Goal: Task Accomplishment & Management: Manage account settings

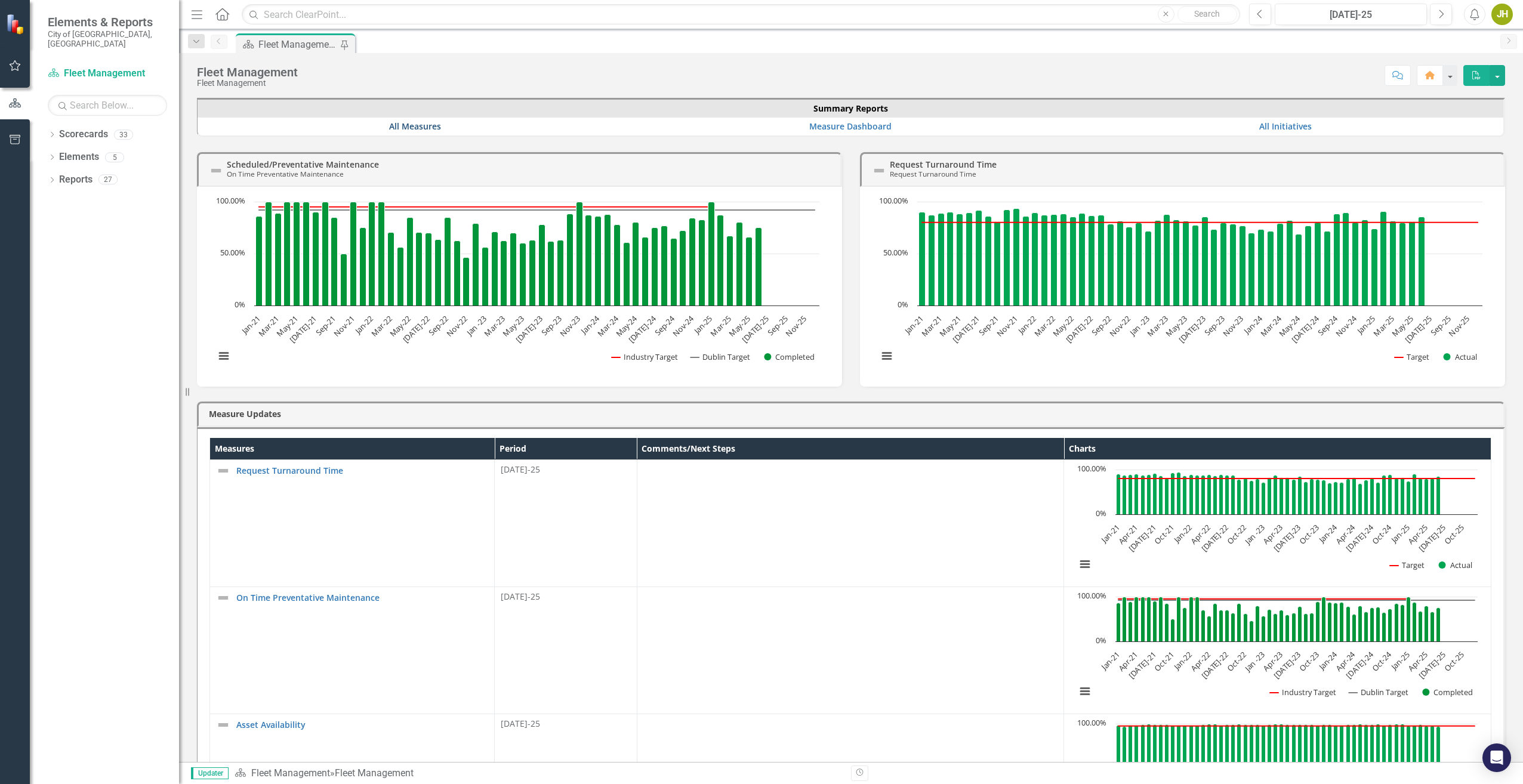
click at [417, 124] on link "All Measures" at bounding box center [415, 126] width 52 height 11
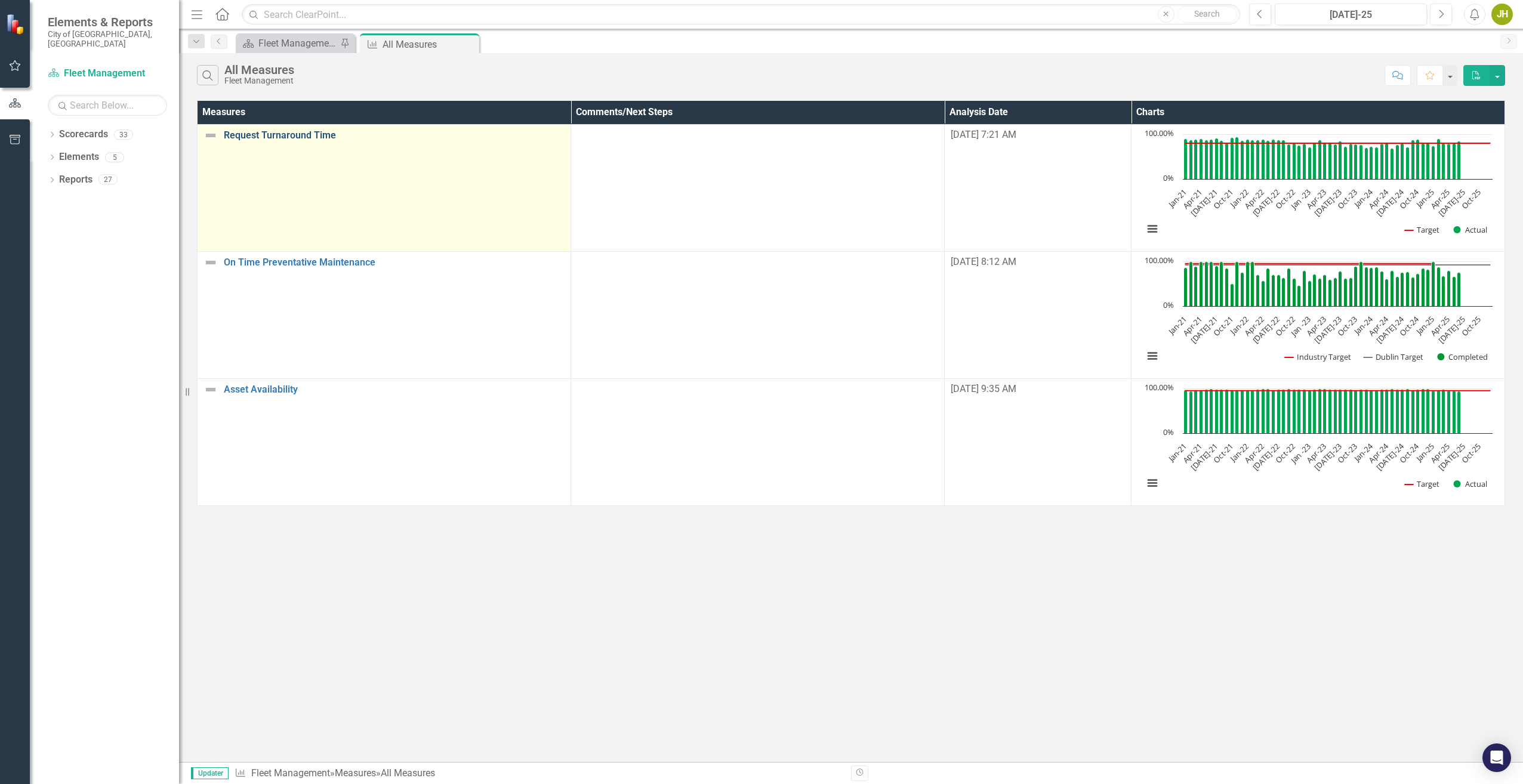
click at [299, 132] on link "Request Turnaround Time" at bounding box center [394, 135] width 341 height 11
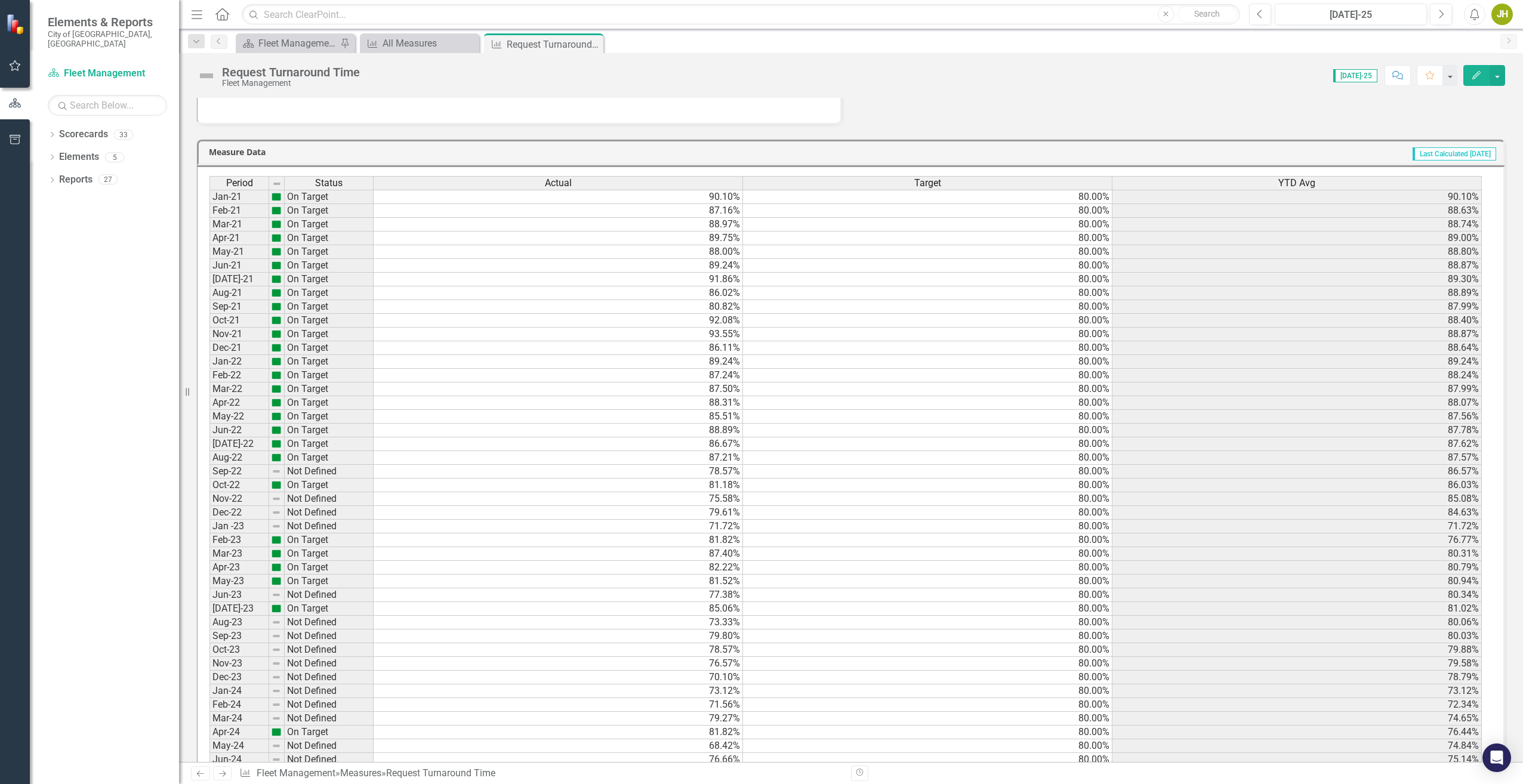
scroll to position [880, 0]
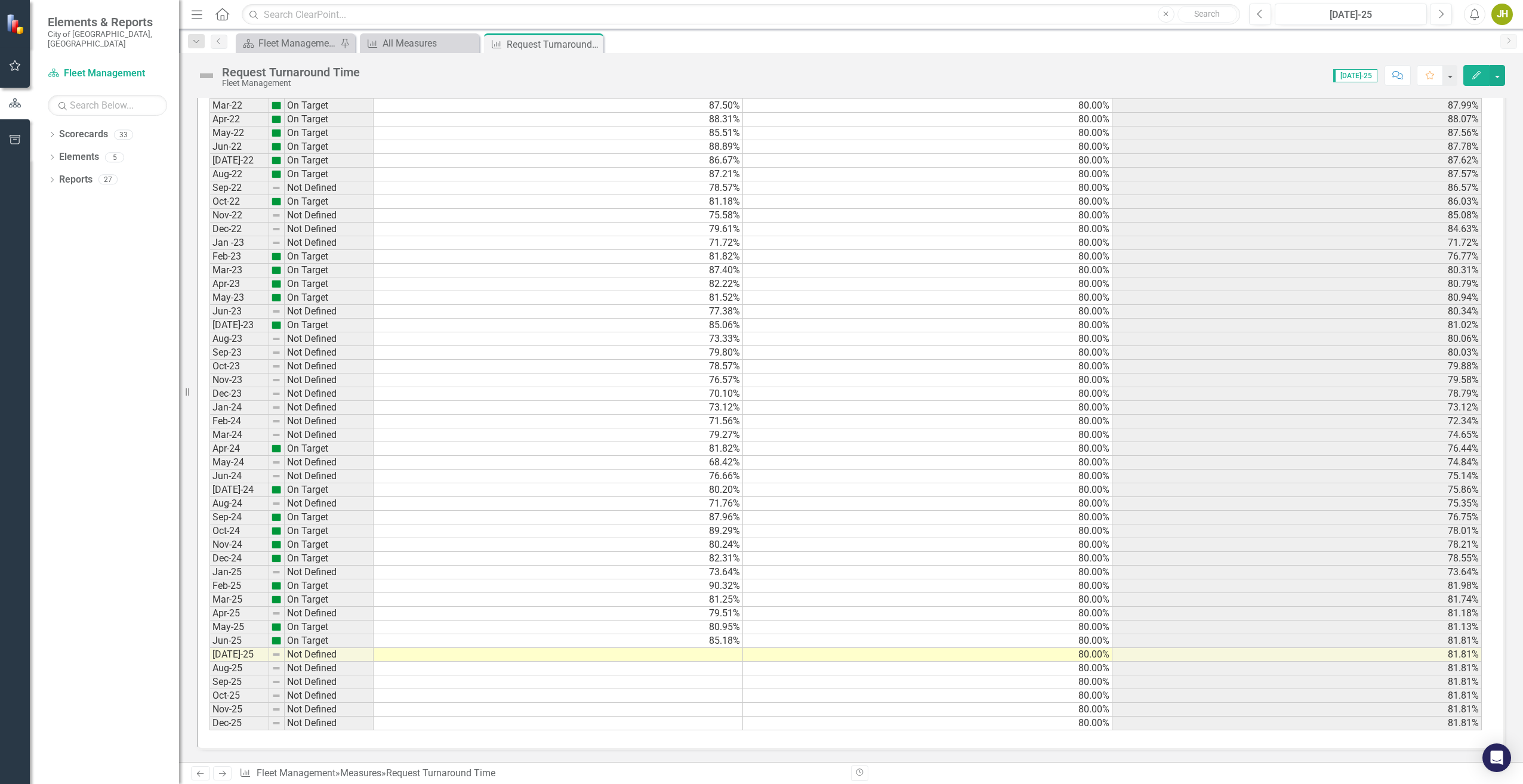
click at [392, 655] on td at bounding box center [558, 655] width 370 height 14
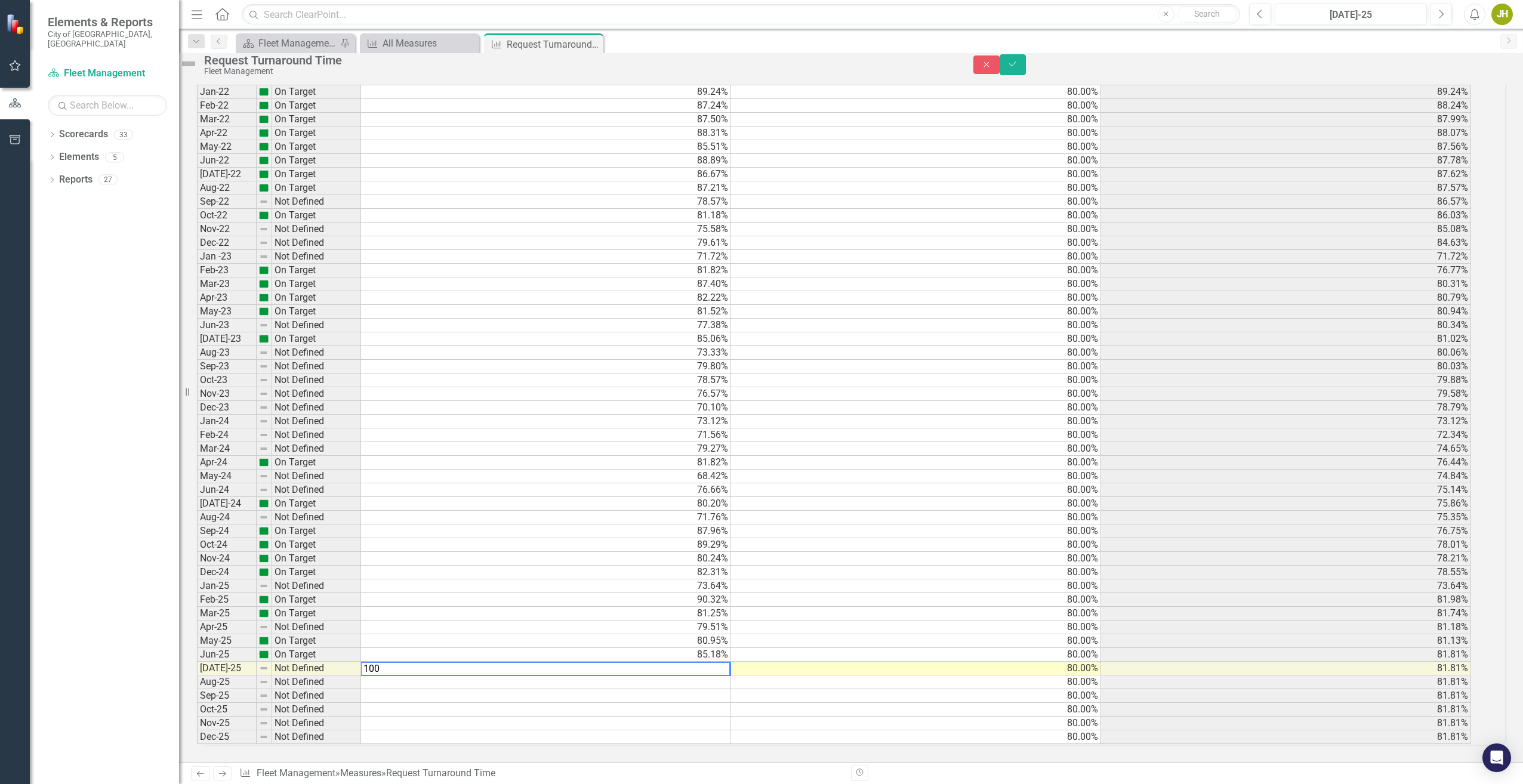
type textarea "100"
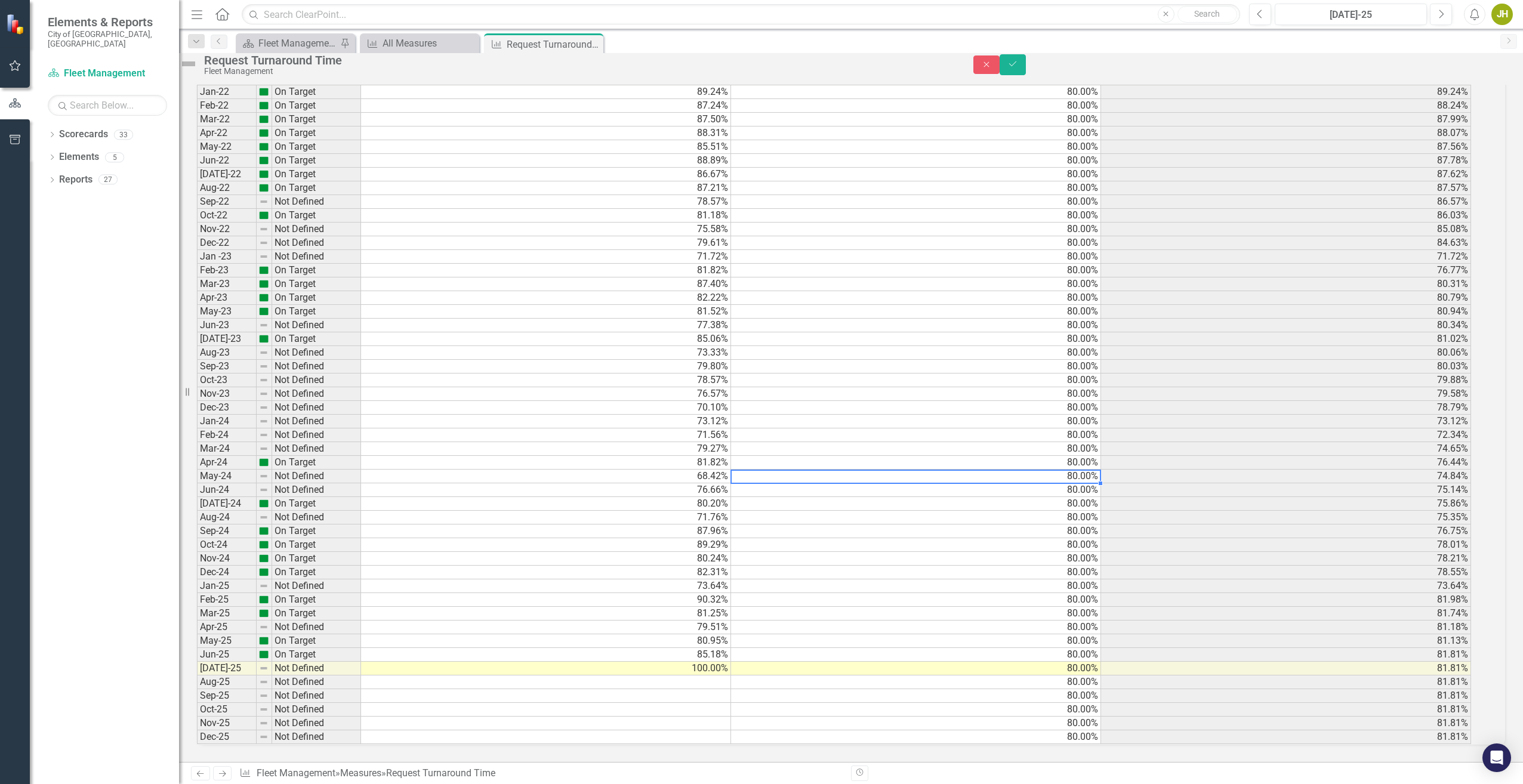
click at [197, 458] on div "Period Status Actual Target YTD Avg Jan-21 On Target 90.10% 80.00% 90.10% Feb-2…" at bounding box center [197, 325] width 0 height 838
click at [1026, 71] on button "Save" at bounding box center [1013, 65] width 26 height 21
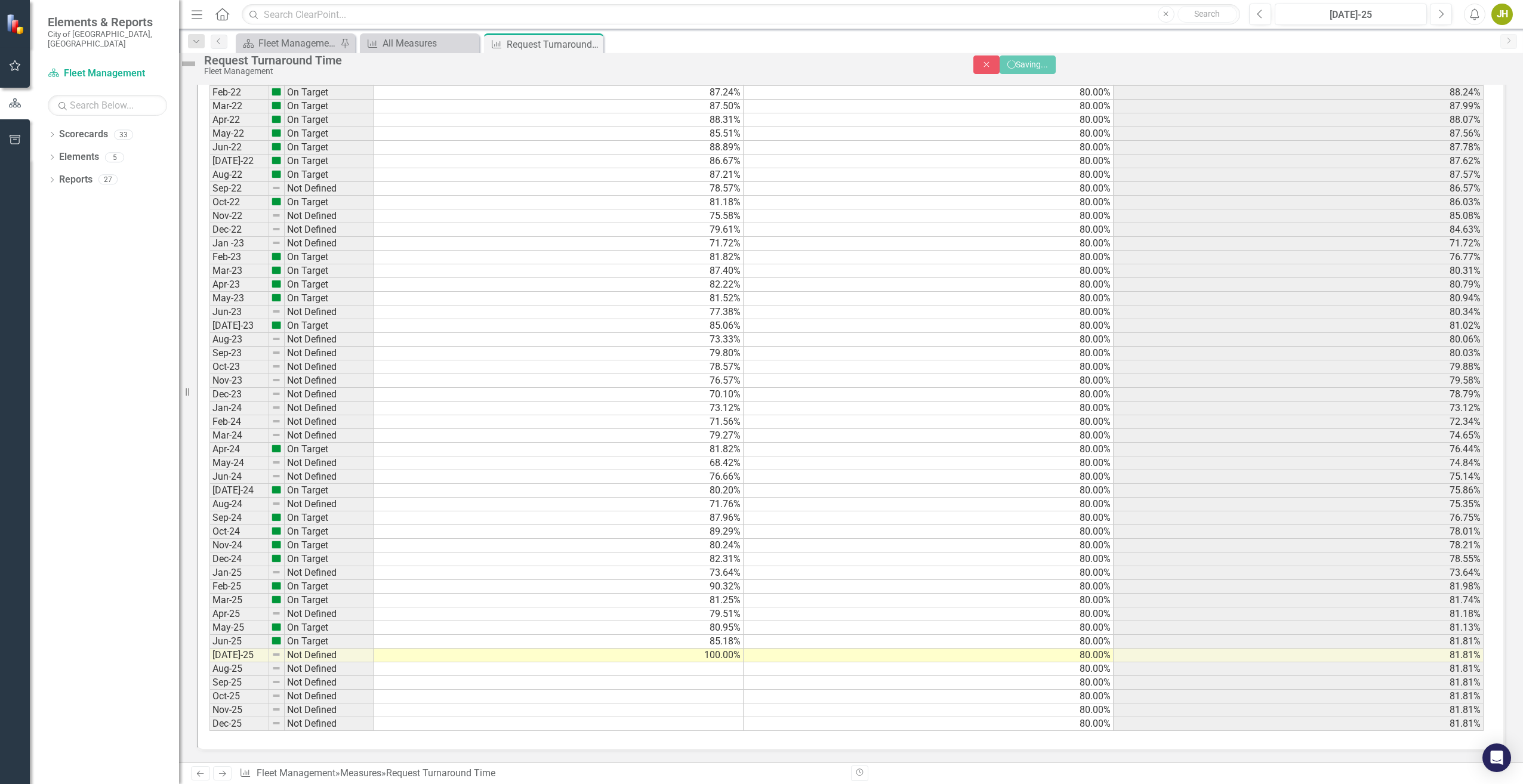
scroll to position [879, 0]
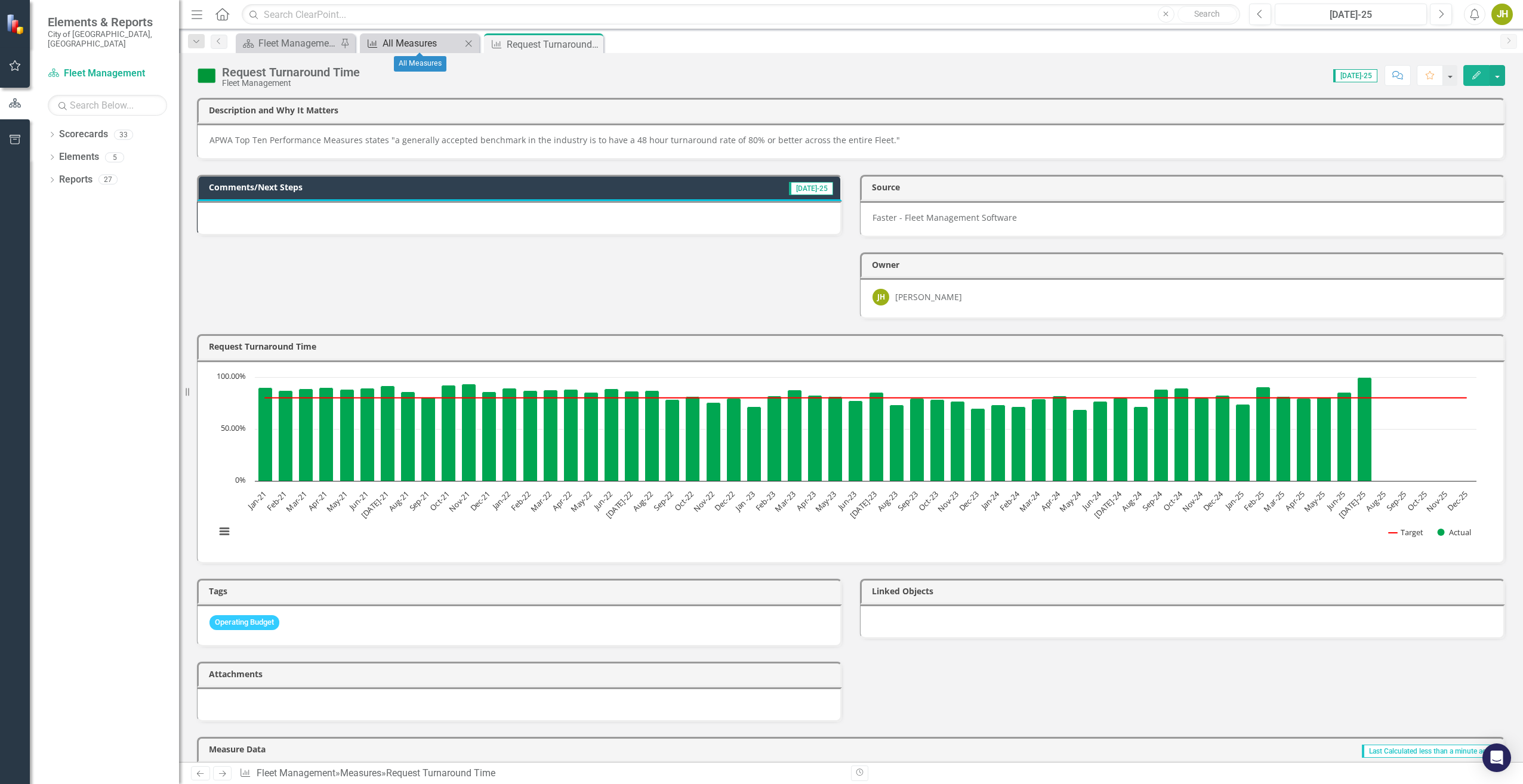
click at [406, 41] on div "All Measures" at bounding box center [422, 43] width 79 height 15
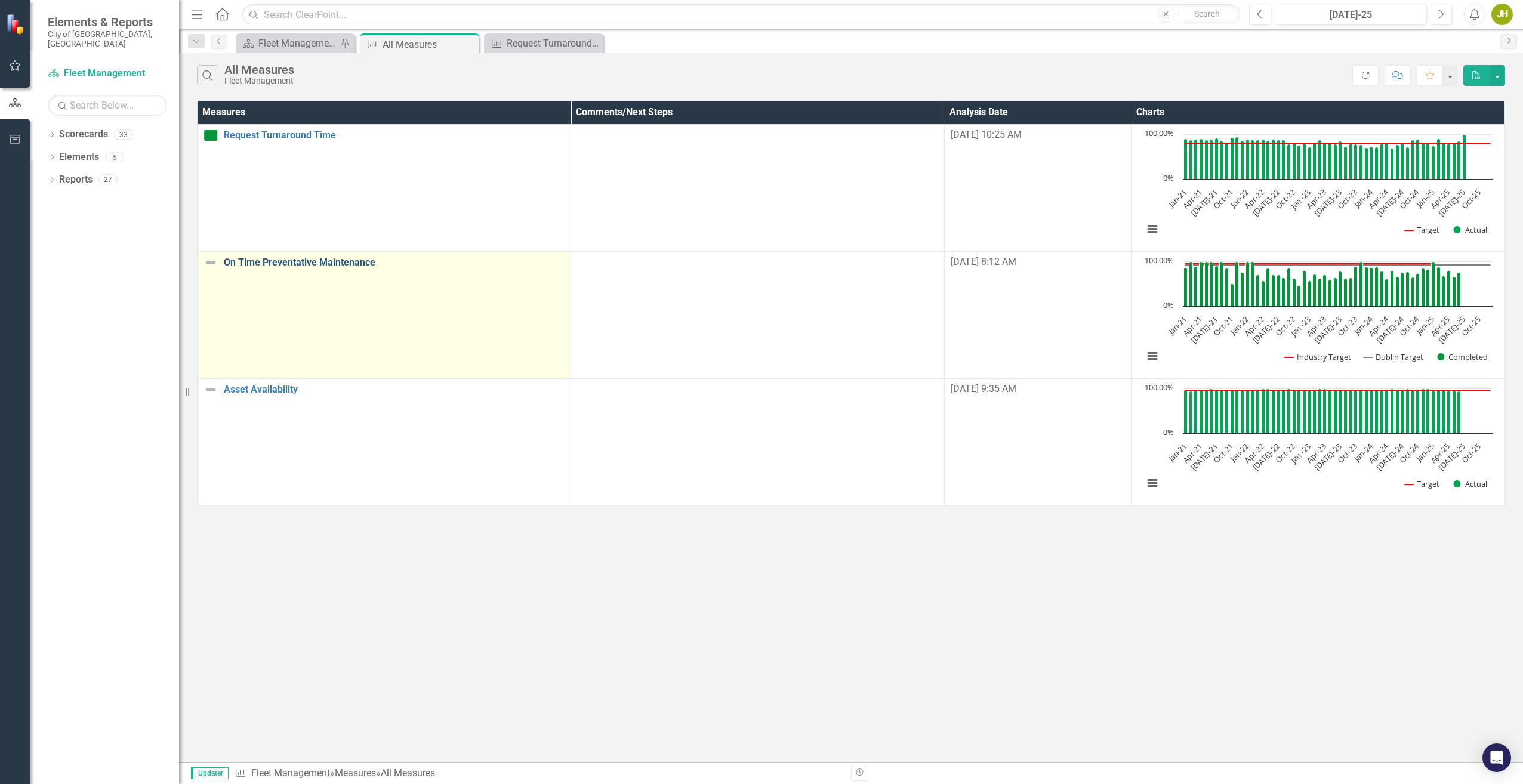
click at [338, 259] on link "On Time Preventative Maintenance" at bounding box center [394, 263] width 341 height 11
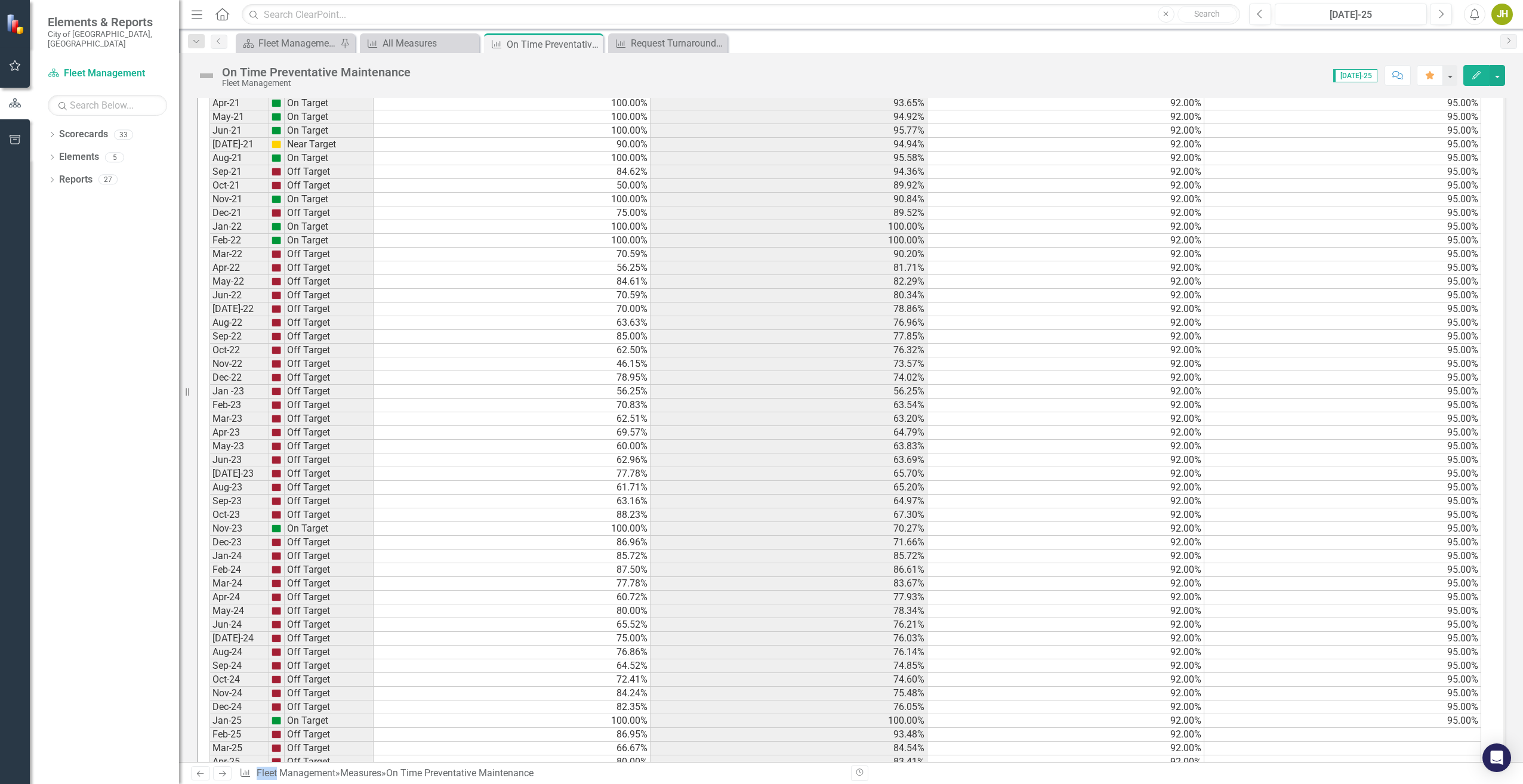
scroll to position [891, 0]
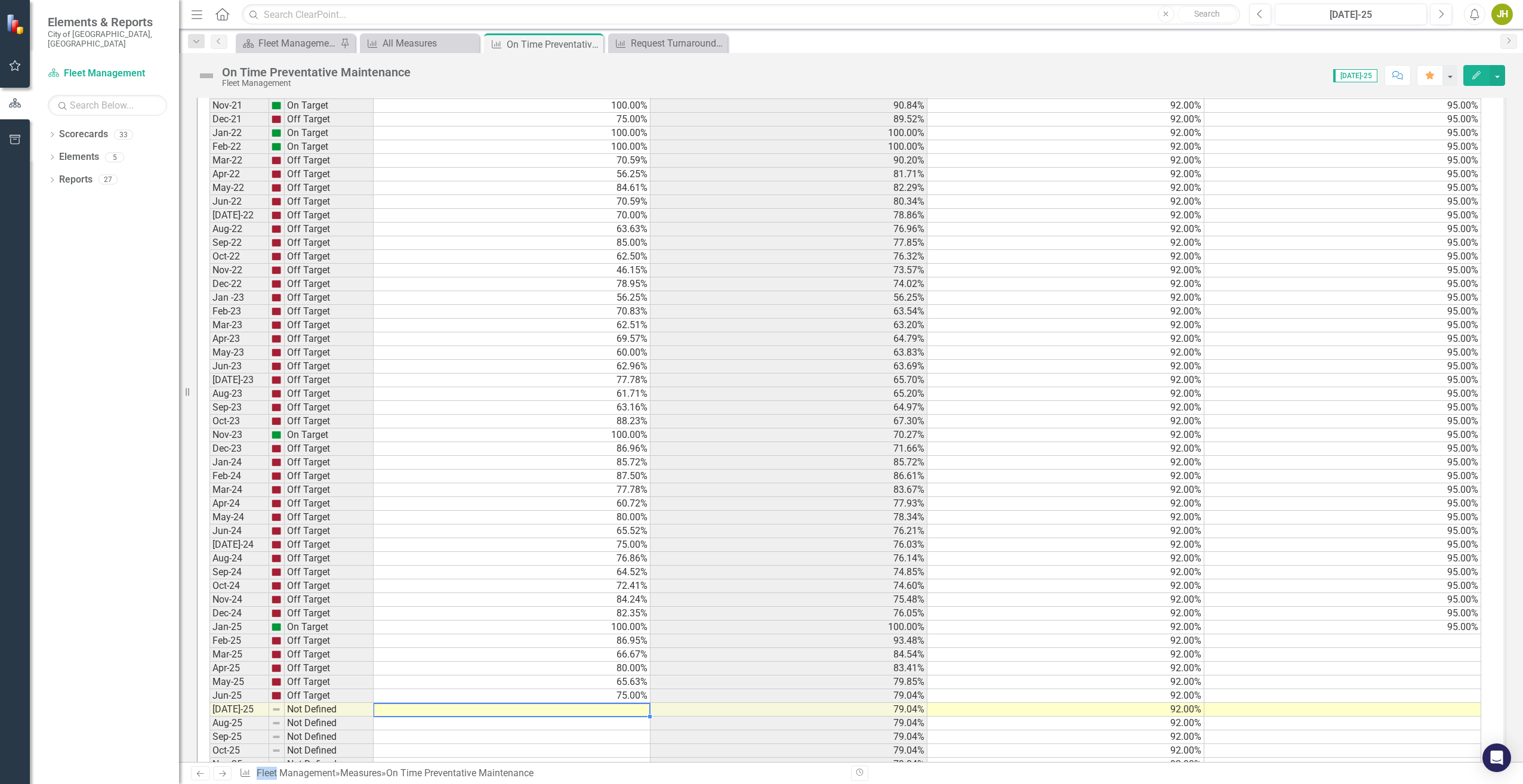
click at [209, 649] on div "Period Status Completed Scheduled YTD Avg Dublin Target Industry Target Jan-21 …" at bounding box center [209, 366] width 0 height 838
click at [616, 703] on div at bounding box center [512, 703] width 277 height 1
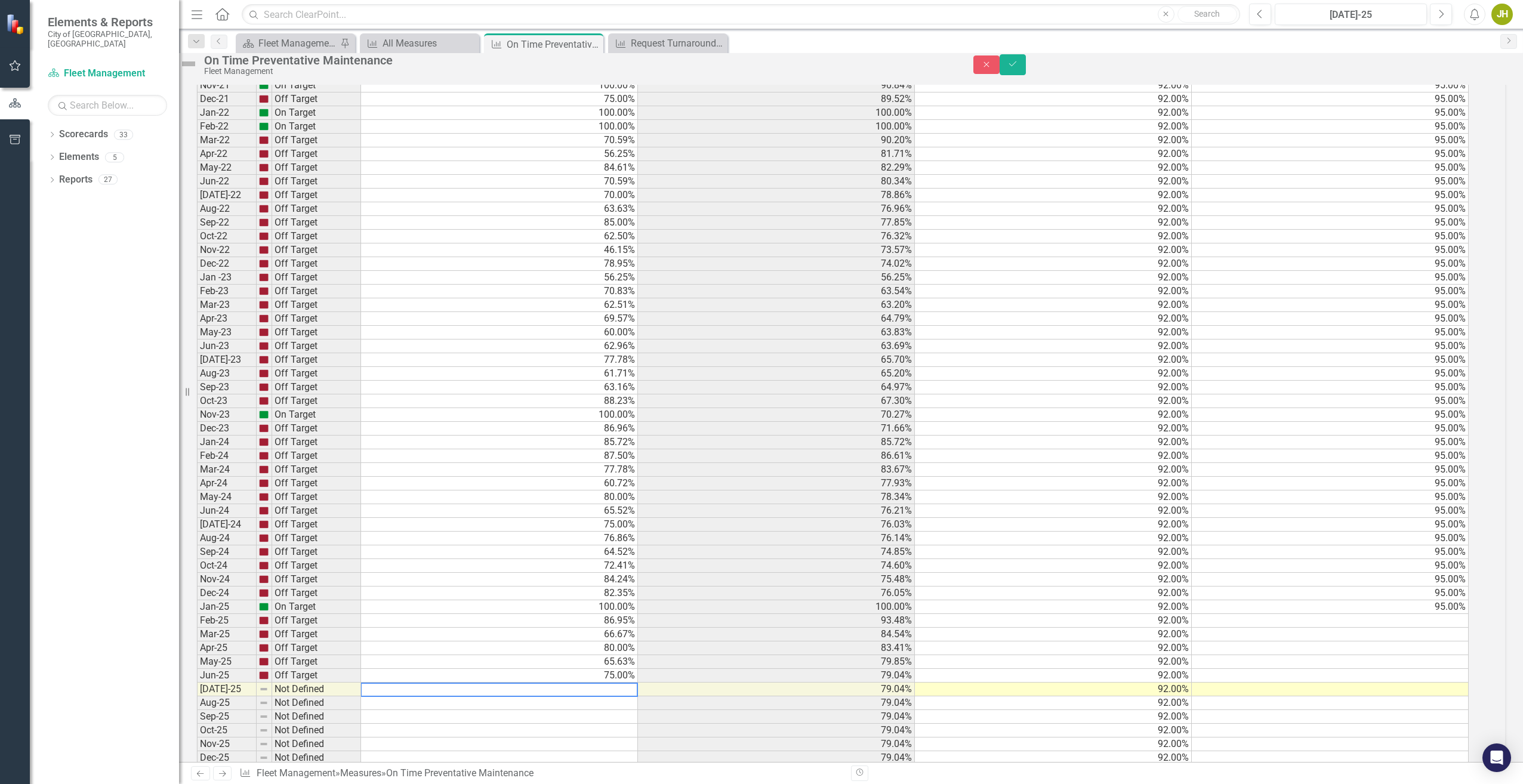
scroll to position [891, 0]
